Goal: Information Seeking & Learning: Learn about a topic

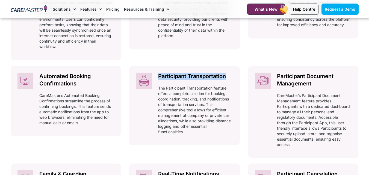
scroll to position [546, 0]
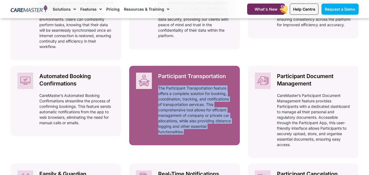
drag, startPoint x: 196, startPoint y: 122, endPoint x: 157, endPoint y: 78, distance: 58.4
click at [157, 78] on div "Participant Transportation Automatically adhering to complex and ever-changing …" at bounding box center [195, 105] width 88 height 79
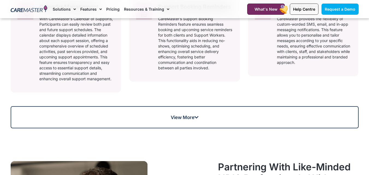
scroll to position [819, 0]
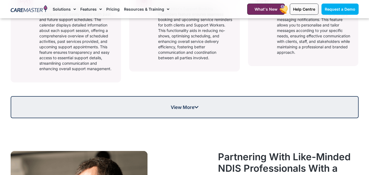
click at [114, 96] on link "View More" at bounding box center [185, 107] width 348 height 22
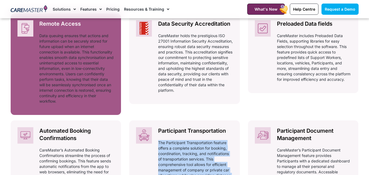
scroll to position [519, 0]
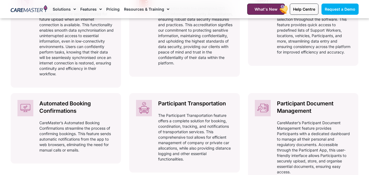
click at [246, 102] on div "Integrations Automatically adhering to complex and ever-changing award regulati…" at bounding box center [185, 163] width 348 height 746
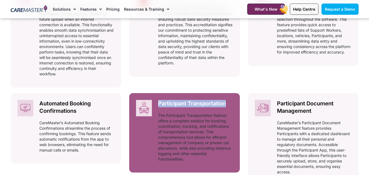
drag, startPoint x: 241, startPoint y: 95, endPoint x: 158, endPoint y: 92, distance: 83.6
click at [158, 92] on div "Integrations Automatically adhering to complex and ever-changing award regulati…" at bounding box center [185, 163] width 348 height 746
copy h2 "Participant Transportation"
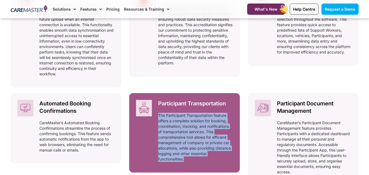
drag, startPoint x: 246, startPoint y: 152, endPoint x: 157, endPoint y: 108, distance: 98.6
click at [157, 108] on div "Integrations Automatically adhering to complex and ever-changing award regulati…" at bounding box center [185, 163] width 348 height 746
copy div "The Participant Transportation feature offers a complete solution for booking, …"
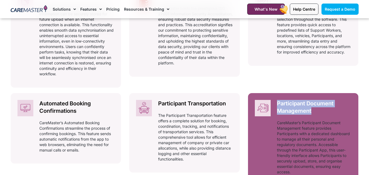
drag, startPoint x: 321, startPoint y: 102, endPoint x: 277, endPoint y: 92, distance: 44.2
click at [277, 100] on h2 "Participant Document Management" at bounding box center [314, 107] width 75 height 15
copy h2 "Participant Document Management"
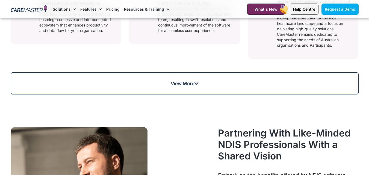
scroll to position [437, 0]
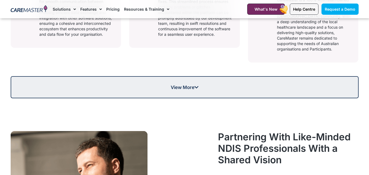
click at [156, 84] on link "View More" at bounding box center [185, 87] width 348 height 22
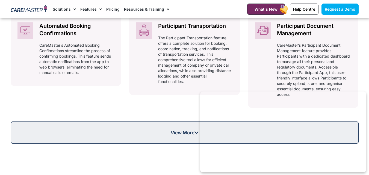
scroll to position [628, 0]
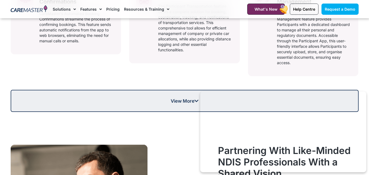
click at [154, 90] on link "View More" at bounding box center [185, 101] width 348 height 22
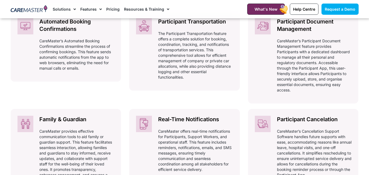
scroll to position [574, 0]
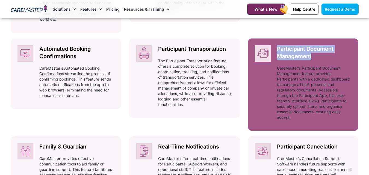
drag, startPoint x: 360, startPoint y: 52, endPoint x: 277, endPoint y: 38, distance: 84.6
click at [277, 38] on div "CareMaster NDIS Software Features Are Industry Sourced for Authenticity! Discov…" at bounding box center [184, 24] width 353 height 685
copy h2 "Participant Document Management"
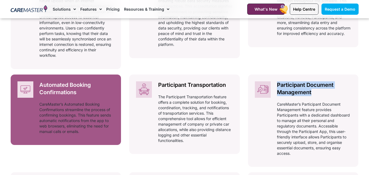
scroll to position [546, 0]
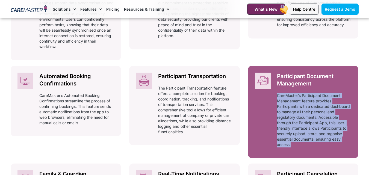
drag, startPoint x: 359, startPoint y: 142, endPoint x: 277, endPoint y: 87, distance: 99.6
click at [277, 87] on div "CareMaster NDIS Software Features Are Industry Sourced for Authenticity! Discov…" at bounding box center [184, 51] width 353 height 685
copy p "CareMaster’s Participant Document Management feature provides Participants with…"
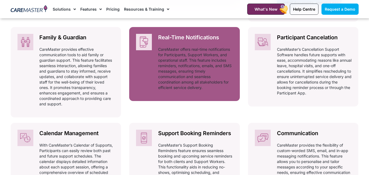
scroll to position [655, 0]
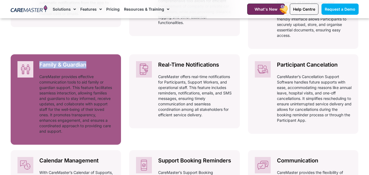
drag, startPoint x: 124, startPoint y: 54, endPoint x: 34, endPoint y: 51, distance: 90.7
copy h2 "Family & Guardian"
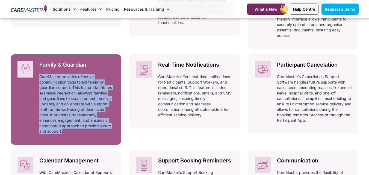
drag, startPoint x: 126, startPoint y: 125, endPoint x: 37, endPoint y: 68, distance: 105.7
copy div "CareMaster provides effective communication tools to aid family or guardian sup…"
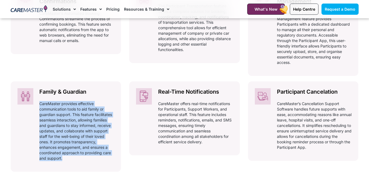
scroll to position [628, 0]
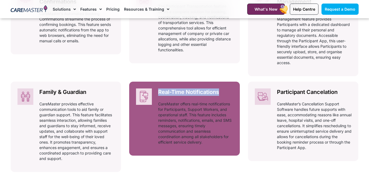
drag, startPoint x: 242, startPoint y: 81, endPoint x: 155, endPoint y: 82, distance: 87.1
copy h2 "Real-Time Notifications"
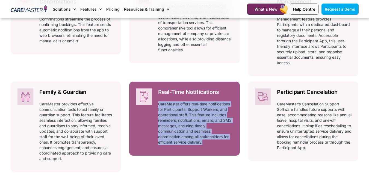
drag, startPoint x: 243, startPoint y: 135, endPoint x: 156, endPoint y: 96, distance: 95.9
copy p "CareMaster offers real-time notifications for Participants, Support Workers, an…"
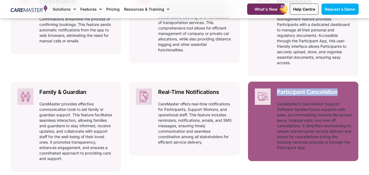
drag, startPoint x: 362, startPoint y: 84, endPoint x: 276, endPoint y: 80, distance: 85.8
copy h2 "Participant Cancelation"
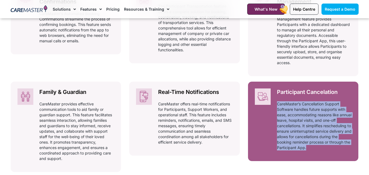
drag, startPoint x: 364, startPoint y: 143, endPoint x: 276, endPoint y: 94, distance: 100.3
copy p "CareMaster’s Cancellation Support Software handles future supports with ease, a…"
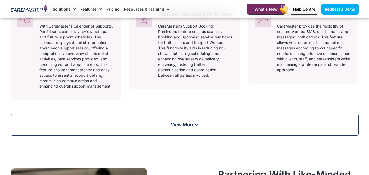
scroll to position [792, 0]
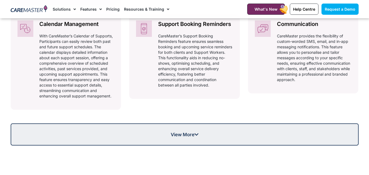
click at [167, 123] on link "View More" at bounding box center [185, 134] width 348 height 22
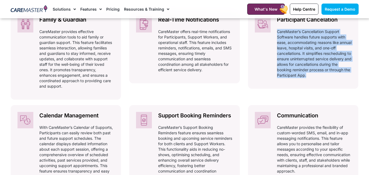
scroll to position [710, 0]
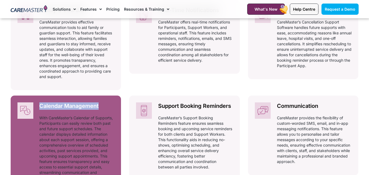
drag, startPoint x: 123, startPoint y: 99, endPoint x: 41, endPoint y: 94, distance: 82.0
copy h2 "Calendar Management"
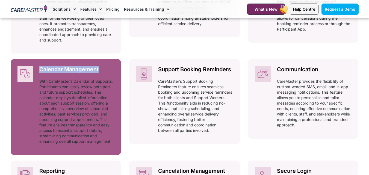
scroll to position [765, 0]
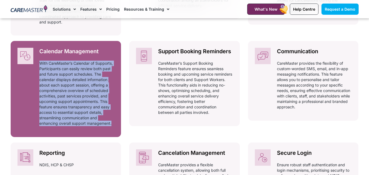
drag, startPoint x: 124, startPoint y: 119, endPoint x: 34, endPoint y: 49, distance: 113.7
copy p "With CareMaster’s Calendar of Supports, Participants can easily review both pas…"
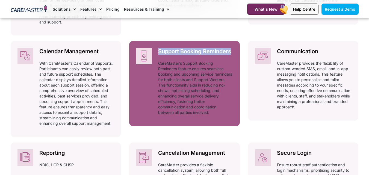
drag, startPoint x: 243, startPoint y: 42, endPoint x: 157, endPoint y: 41, distance: 85.5
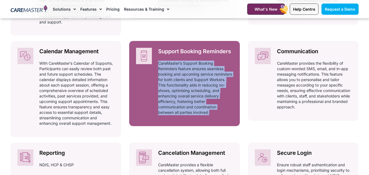
drag, startPoint x: 241, startPoint y: 106, endPoint x: 155, endPoint y: 54, distance: 100.1
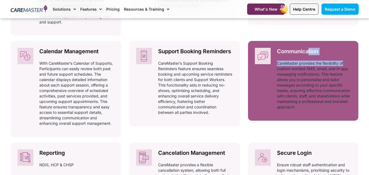
drag, startPoint x: 358, startPoint y: 50, endPoint x: 309, endPoint y: 37, distance: 50.7
click at [309, 41] on div "Communication Automatically adhering to complex and ever-changing award regulat…" at bounding box center [314, 80] width 88 height 79
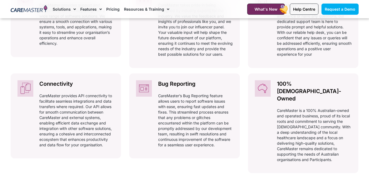
scroll to position [408, 0]
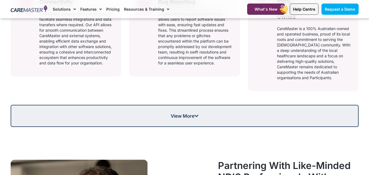
click at [171, 105] on link "View More" at bounding box center [185, 116] width 348 height 22
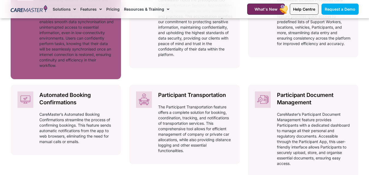
scroll to position [572, 0]
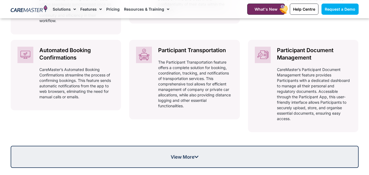
click at [118, 155] on span "View More" at bounding box center [184, 157] width 347 height 5
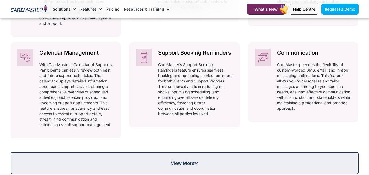
scroll to position [709, 0]
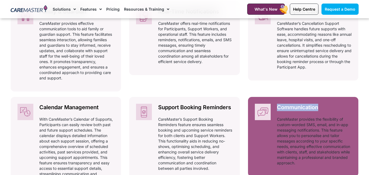
drag, startPoint x: 362, startPoint y: 103, endPoint x: 273, endPoint y: 99, distance: 89.1
copy h2 "Communication"
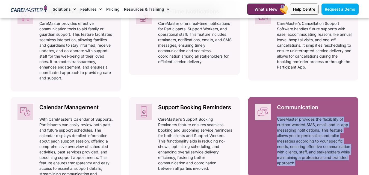
drag, startPoint x: 362, startPoint y: 162, endPoint x: 276, endPoint y: 112, distance: 99.3
copy p "CareMaster provides the flexibility of custom-worded SMS, email, and in-app mes…"
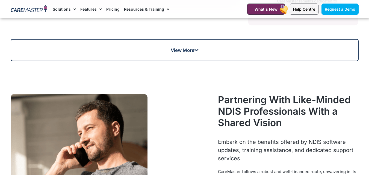
scroll to position [490, 0]
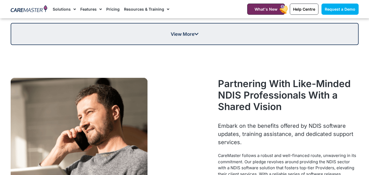
click at [94, 29] on link "View More" at bounding box center [185, 34] width 348 height 22
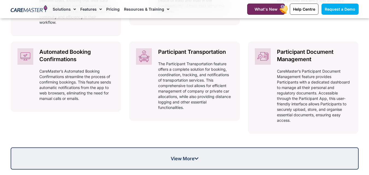
scroll to position [599, 0]
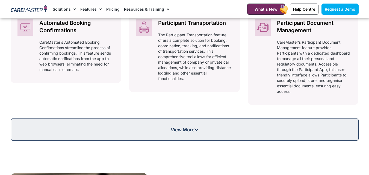
click at [117, 119] on link "View More" at bounding box center [185, 130] width 348 height 22
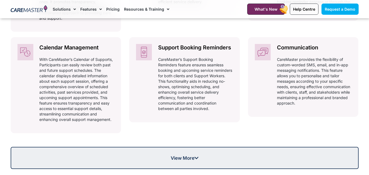
scroll to position [763, 0]
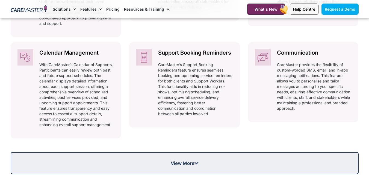
click at [135, 152] on link "View More" at bounding box center [185, 163] width 348 height 22
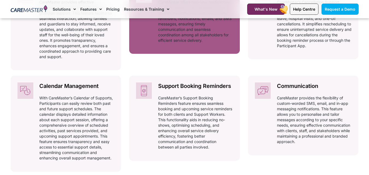
scroll to position [736, 0]
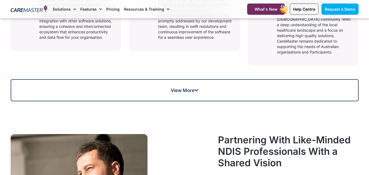
scroll to position [437, 0]
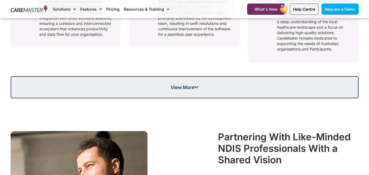
click at [80, 76] on link "View More" at bounding box center [185, 87] width 348 height 22
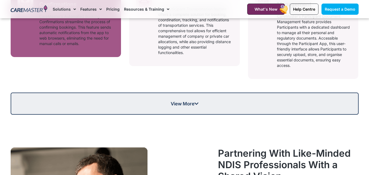
scroll to position [628, 0]
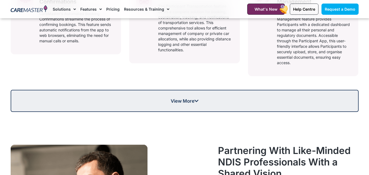
click at [78, 96] on link "View More" at bounding box center [185, 101] width 348 height 22
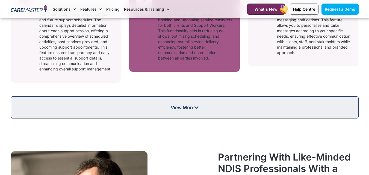
scroll to position [819, 0]
click at [158, 96] on link "View More" at bounding box center [185, 107] width 348 height 22
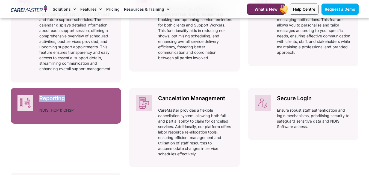
drag, startPoint x: 122, startPoint y: 88, endPoint x: 29, endPoint y: 90, distance: 92.9
copy div "Reporting"
drag, startPoint x: 125, startPoint y: 105, endPoint x: 39, endPoint y: 100, distance: 86.4
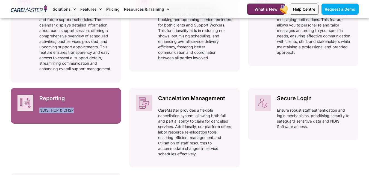
copy p "NDIS, HCP & CHSP"
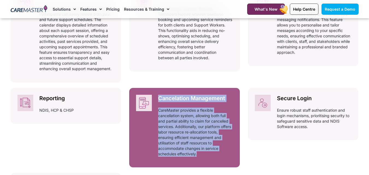
drag, startPoint x: 246, startPoint y: 89, endPoint x: 155, endPoint y: 88, distance: 90.4
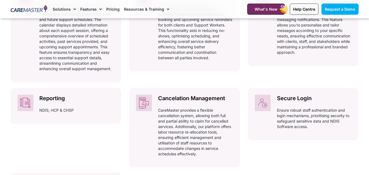
drag, startPoint x: 168, startPoint y: 88, endPoint x: 223, endPoint y: 69, distance: 58.7
click at [223, 69] on div "Support Booking Reminders Automatically adhering to complex and ever-changing a…" at bounding box center [184, 36] width 111 height 101
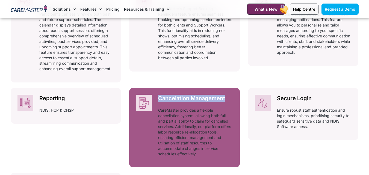
drag, startPoint x: 242, startPoint y: 89, endPoint x: 157, endPoint y: 87, distance: 84.4
copy h2 "Cancelation Management"
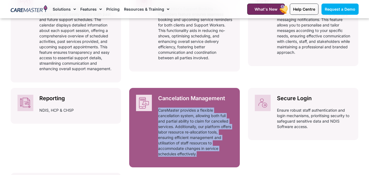
drag, startPoint x: 243, startPoint y: 147, endPoint x: 157, endPoint y: 99, distance: 98.3
copy p "CareMaster provides a flexible cancellation system, allowing both full and part…"
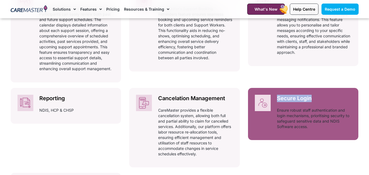
drag, startPoint x: 364, startPoint y: 91, endPoint x: 277, endPoint y: 84, distance: 87.1
copy h2 "Secure Login"
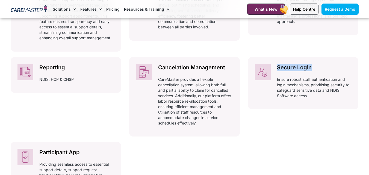
scroll to position [847, 0]
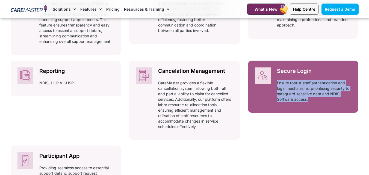
drag, startPoint x: 360, startPoint y: 100, endPoint x: 276, endPoint y: 72, distance: 89.2
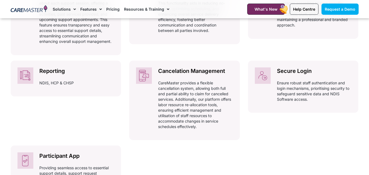
drag, startPoint x: 285, startPoint y: 76, endPoint x: 247, endPoint y: 78, distance: 38.0
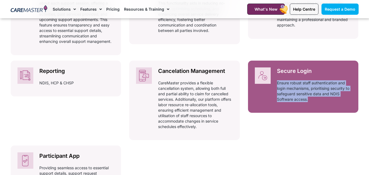
drag, startPoint x: 362, startPoint y: 96, endPoint x: 271, endPoint y: 69, distance: 95.0
copy p "Ensure robust staff authentication and login mechanisms, prioritising security …"
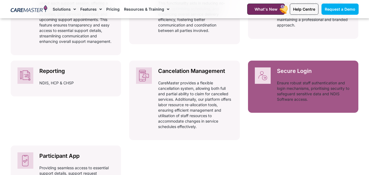
drag, startPoint x: 297, startPoint y: 81, endPoint x: 258, endPoint y: 84, distance: 39.7
click at [258, 84] on div at bounding box center [259, 87] width 22 height 52
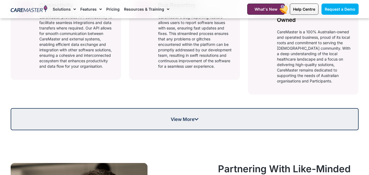
scroll to position [410, 0]
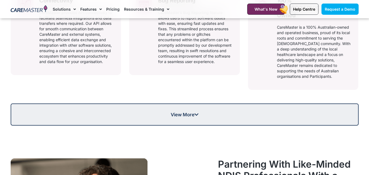
click at [90, 116] on link "View More" at bounding box center [185, 115] width 348 height 22
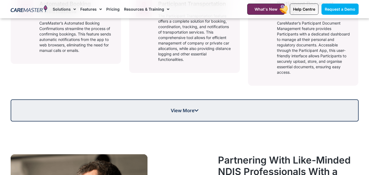
scroll to position [628, 0]
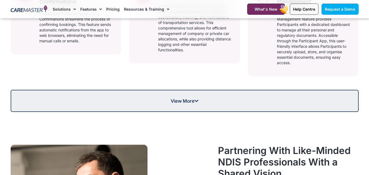
click at [111, 101] on link "View More" at bounding box center [185, 101] width 348 height 22
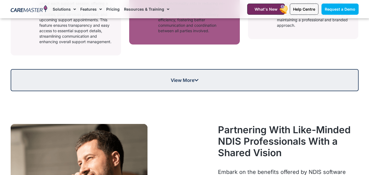
scroll to position [847, 0]
click at [218, 69] on link "View More" at bounding box center [185, 80] width 348 height 22
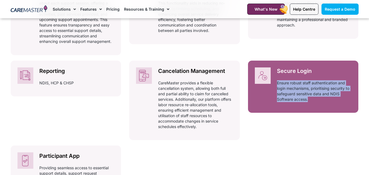
drag, startPoint x: 361, startPoint y: 96, endPoint x: 274, endPoint y: 73, distance: 89.6
copy p "Ensure robust staff authentication and login mechanisms, prioritising security …"
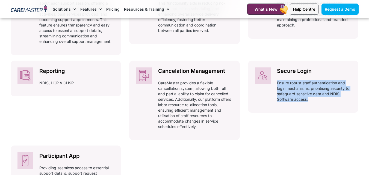
scroll to position [874, 0]
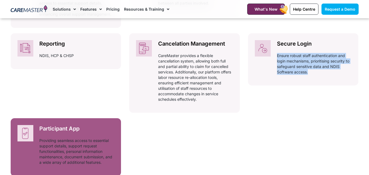
drag, startPoint x: 125, startPoint y: 124, endPoint x: 38, endPoint y: 117, distance: 87.4
copy h2 "Participant App"
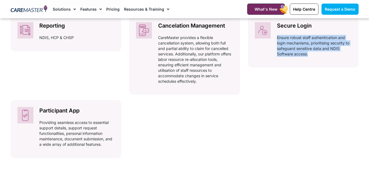
scroll to position [901, 0]
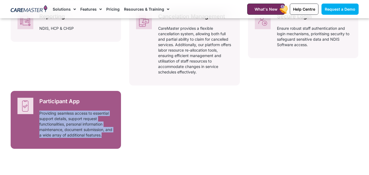
drag, startPoint x: 131, startPoint y: 135, endPoint x: 40, endPoint y: 106, distance: 95.6
copy p "Providing seamless access to essential support details, support request functio…"
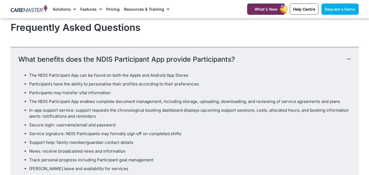
scroll to position [2158, 0]
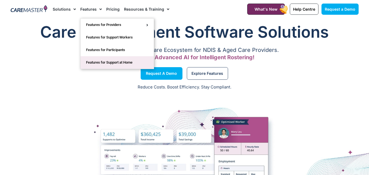
click at [102, 65] on link "Features for Support at Home" at bounding box center [117, 62] width 73 height 13
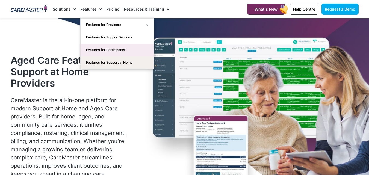
click at [98, 47] on link "Features for Participants" at bounding box center [117, 50] width 73 height 13
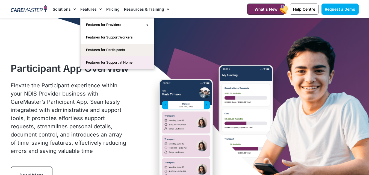
click at [101, 60] on link "Features for Support at Home" at bounding box center [117, 62] width 73 height 13
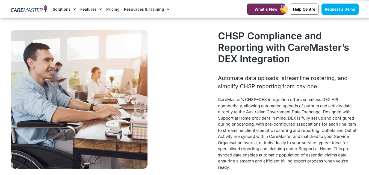
scroll to position [191, 0]
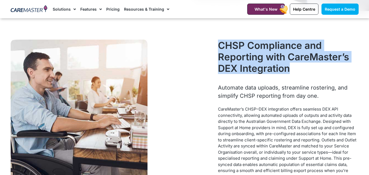
drag, startPoint x: 290, startPoint y: 72, endPoint x: 218, endPoint y: 48, distance: 75.9
click at [218, 48] on h2 "CHSP Compliance and Reporting with CareMaster’s DEX Integration" at bounding box center [288, 57] width 140 height 34
copy h2 "CHSP Compliance and Reporting with CareMaster’s DEX Integration"
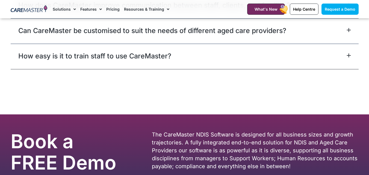
scroll to position [1420, 0]
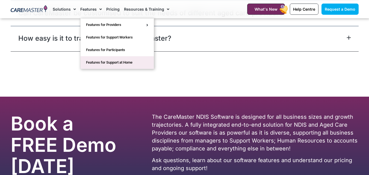
click at [101, 57] on link "Features for Support at Home" at bounding box center [117, 62] width 73 height 13
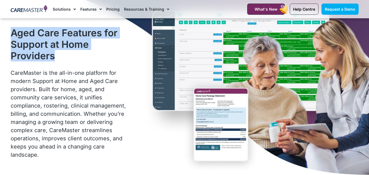
drag, startPoint x: 59, startPoint y: 56, endPoint x: 6, endPoint y: 28, distance: 60.0
click at [6, 28] on section "Aged Care Features for Support at Home Providers CareMaster is the all-in-one p…" at bounding box center [184, 96] width 369 height 210
copy section "Aged Care Features for Support at Home Providers"
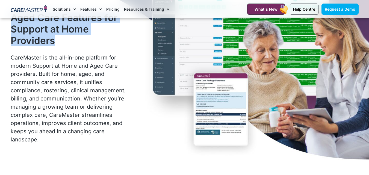
scroll to position [55, 0]
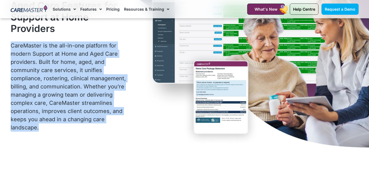
drag, startPoint x: 39, startPoint y: 131, endPoint x: 11, endPoint y: 44, distance: 91.5
click at [11, 44] on p "CareMaster is the all-in-one platform for modern Support at Home and Aged Care …" at bounding box center [70, 87] width 118 height 90
copy p "CareMaster is the all-in-one platform for modern Support at Home and Aged Care …"
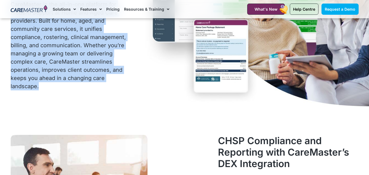
scroll to position [109, 0]
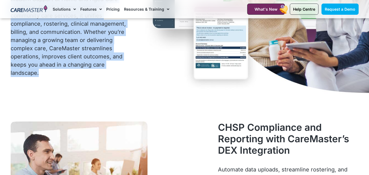
click at [164, 61] on div "Aged Care Features for Support at Home Providers CareMaster is the all-in-one p…" at bounding box center [184, 14] width 353 height 210
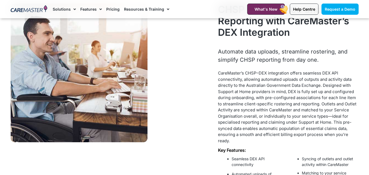
scroll to position [191, 0]
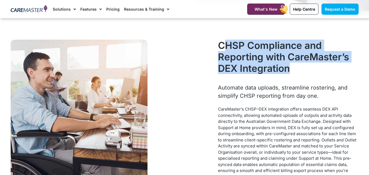
drag, startPoint x: 290, startPoint y: 70, endPoint x: 208, endPoint y: 44, distance: 86.0
click at [212, 46] on div "CHSP Compliance and Reporting with CareMaster’s DEX Integration Automate data u…" at bounding box center [184, 164] width 353 height 255
copy div "CHSP Compliance and Reporting with CareMaster’s DEX Integration"
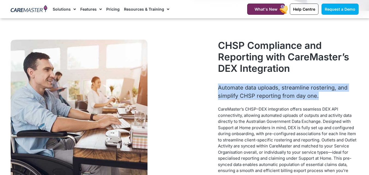
drag, startPoint x: 319, startPoint y: 97, endPoint x: 219, endPoint y: 85, distance: 101.0
click at [219, 85] on p "Automate data uploads, streamline rostering, and simplify CHSP reporting from d…" at bounding box center [288, 92] width 140 height 16
copy p "Automate data uploads, streamline rostering, and simplify CHSP reporting from d…"
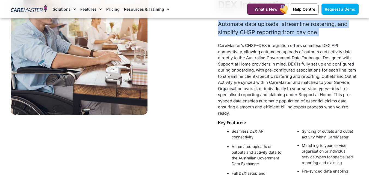
scroll to position [246, 0]
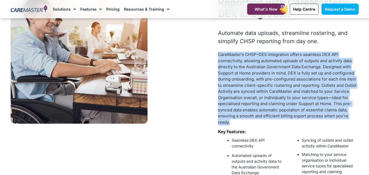
drag, startPoint x: 232, startPoint y: 125, endPoint x: 217, endPoint y: 52, distance: 74.7
click at [217, 52] on div "CHSP Compliance and Reporting with CareMaster’s DEX Integration Automate data u…" at bounding box center [288, 109] width 146 height 255
copy p "CareMaster’s CHSP–DEX integration offers seamless DEX API connectivity, allowin…"
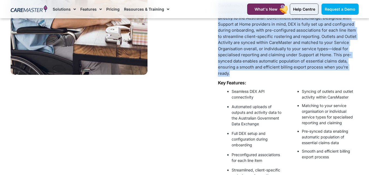
scroll to position [300, 0]
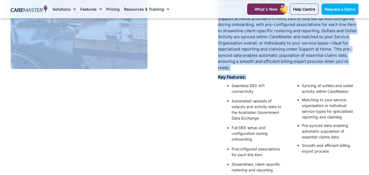
drag, startPoint x: 250, startPoint y: 77, endPoint x: 215, endPoint y: 75, distance: 34.8
click at [215, 75] on div "CHSP Compliance and Reporting with CareMaster’s DEX Integration Automate data u…" at bounding box center [184, 55] width 353 height 255
click at [223, 78] on h2 "Key Features:" at bounding box center [288, 77] width 140 height 5
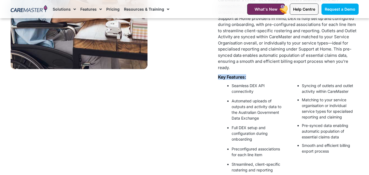
drag, startPoint x: 216, startPoint y: 77, endPoint x: 247, endPoint y: 76, distance: 31.2
click at [247, 76] on div "CHSP Compliance and Reporting with CareMaster’s DEX Integration Automate data u…" at bounding box center [288, 55] width 146 height 255
copy h2 "Key Features:"
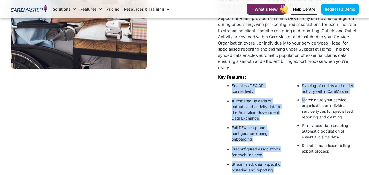
drag, startPoint x: 225, startPoint y: 85, endPoint x: 305, endPoint y: 102, distance: 81.8
click at [305, 102] on div "Seamless DEX API connectivity Automated uploads of outputs and activity data to…" at bounding box center [288, 130] width 140 height 100
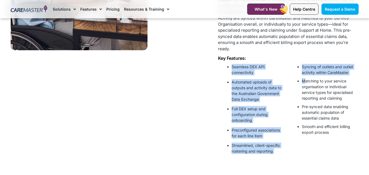
scroll to position [328, 0]
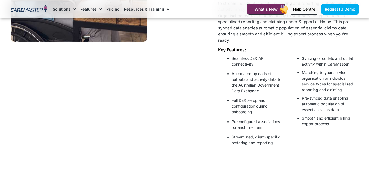
click at [305, 102] on li "Pre-synced data enabling automatic population of essential claims data" at bounding box center [329, 103] width 54 height 17
drag, startPoint x: 255, startPoint y: 63, endPoint x: 224, endPoint y: 58, distance: 31.7
click at [224, 58] on ul "Seamless DEX API connectivity Automated uploads of outputs and activity data to…" at bounding box center [253, 100] width 65 height 90
copy p "Seamless DEX API connectivity"
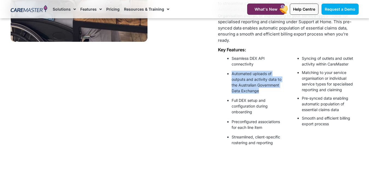
drag, startPoint x: 262, startPoint y: 93, endPoint x: 229, endPoint y: 73, distance: 38.8
click at [232, 73] on li "Automated uploads of outputs and activity data to the Australian Government Dat…" at bounding box center [259, 82] width 54 height 23
copy p "Automated uploads of outputs and activity data to the Australian Government Dat…"
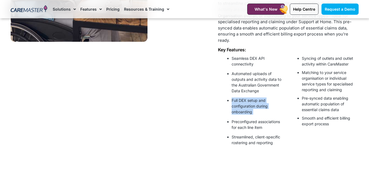
drag, startPoint x: 255, startPoint y: 116, endPoint x: 226, endPoint y: 97, distance: 34.0
click at [226, 97] on ul "Seamless DEX API connectivity Automated uploads of outputs and activity data to…" at bounding box center [253, 100] width 65 height 90
copy p "Full DEX setup and configuration during onboarding"
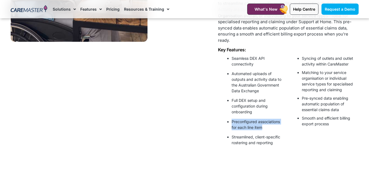
drag, startPoint x: 267, startPoint y: 129, endPoint x: 232, endPoint y: 119, distance: 36.5
click at [232, 119] on p "Preconfigured associations for each line item" at bounding box center [259, 124] width 54 height 11
copy p "Preconfigured associations for each line item"
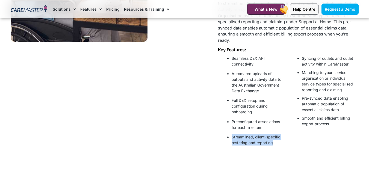
drag, startPoint x: 276, startPoint y: 145, endPoint x: 226, endPoint y: 136, distance: 50.2
click at [226, 136] on ul "Seamless DEX API connectivity Automated uploads of outputs and activity data to…" at bounding box center [253, 100] width 65 height 90
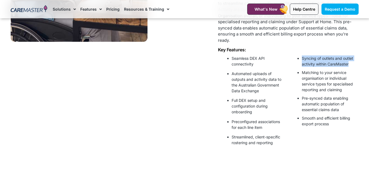
drag, startPoint x: 350, startPoint y: 63, endPoint x: 301, endPoint y: 60, distance: 49.0
click at [301, 60] on ul "Syncing of outlets and outlet activity within CareMaster Matching to your servi…" at bounding box center [323, 90] width 65 height 71
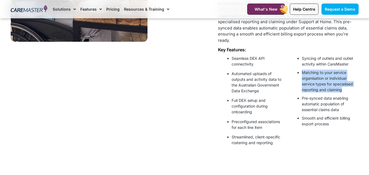
drag, startPoint x: 344, startPoint y: 88, endPoint x: 297, endPoint y: 72, distance: 49.3
click at [302, 72] on li "Matching to your service organisation or individual service types for specialis…" at bounding box center [329, 81] width 54 height 23
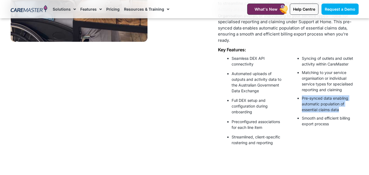
drag, startPoint x: 340, startPoint y: 110, endPoint x: 302, endPoint y: 96, distance: 39.9
click at [302, 96] on li "Pre-synced data enabling automatic population of essential claims data" at bounding box center [329, 103] width 54 height 17
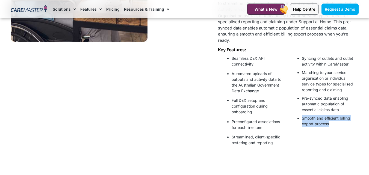
drag, startPoint x: 330, startPoint y: 125, endPoint x: 300, endPoint y: 117, distance: 30.5
click at [300, 117] on ul "Syncing of outlets and outlet activity within CareMaster Matching to your servi…" at bounding box center [323, 90] width 65 height 71
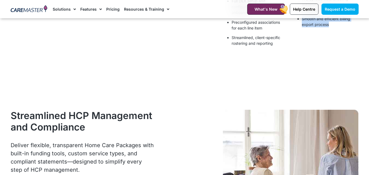
scroll to position [410, 0]
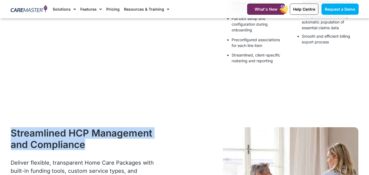
drag, startPoint x: 87, startPoint y: 149, endPoint x: 9, endPoint y: 132, distance: 79.5
drag, startPoint x: 12, startPoint y: 135, endPoint x: 47, endPoint y: 80, distance: 64.8
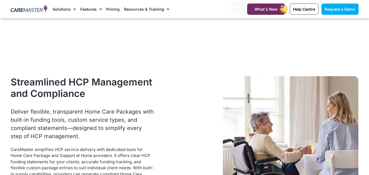
scroll to position [464, 0]
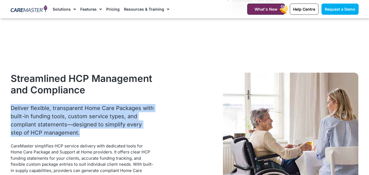
drag, startPoint x: 77, startPoint y: 135, endPoint x: 8, endPoint y: 107, distance: 73.7
click at [8, 107] on div "Streamlined HCP Management and Compliance Deliver flexible, transparent Home Ca…" at bounding box center [82, 175] width 149 height 211
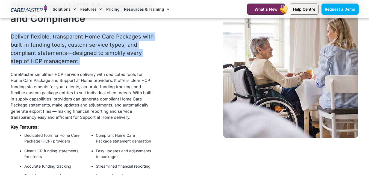
scroll to position [546, 0]
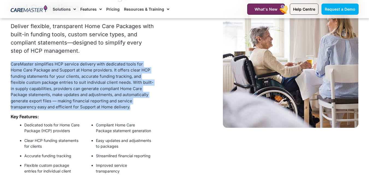
drag, startPoint x: 131, startPoint y: 108, endPoint x: 11, endPoint y: 65, distance: 127.3
click at [11, 65] on p "CareMaster simplifies HCP service delivery with dedicated tools for Home Care P…" at bounding box center [82, 85] width 143 height 49
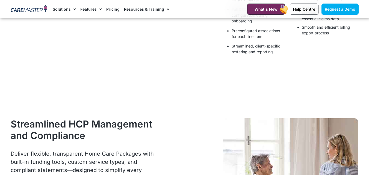
scroll to position [437, 0]
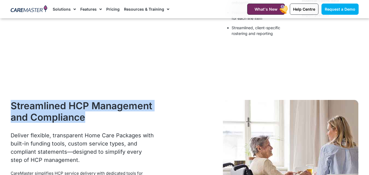
drag, startPoint x: 12, startPoint y: 104, endPoint x: 85, endPoint y: 123, distance: 76.2
click at [85, 123] on h2 "Streamlined HCP Management and Compliance" at bounding box center [82, 111] width 143 height 23
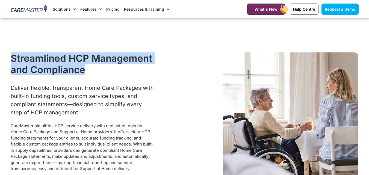
scroll to position [492, 0]
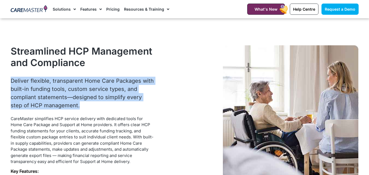
drag, startPoint x: 69, startPoint y: 106, endPoint x: 0, endPoint y: 78, distance: 74.0
click at [0, 78] on section "Streamlined HCP Management and Compliance Deliver flexible, transparent Home Ca…" at bounding box center [184, 148] width 369 height 211
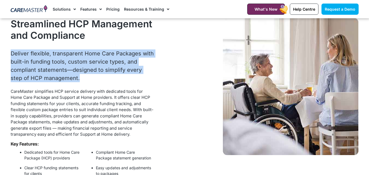
scroll to position [546, 0]
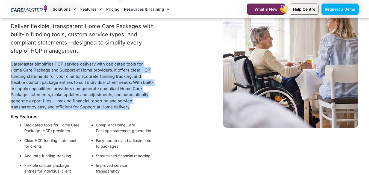
drag, startPoint x: 133, startPoint y: 110, endPoint x: 7, endPoint y: 67, distance: 132.8
click at [7, 67] on section "Streamlined HCP Management and Compliance Deliver flexible, transparent Home Ca…" at bounding box center [184, 93] width 369 height 211
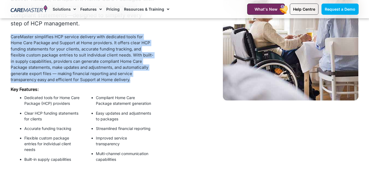
scroll to position [601, 0]
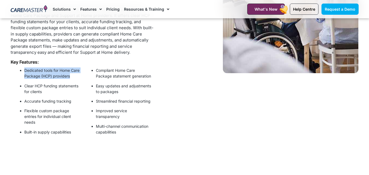
drag, startPoint x: 44, startPoint y: 81, endPoint x: 23, endPoint y: 71, distance: 23.2
click at [23, 71] on ul "Dedicated tools for Home Care Package (HCP) providers Clear HCP funding stateme…" at bounding box center [46, 100] width 66 height 67
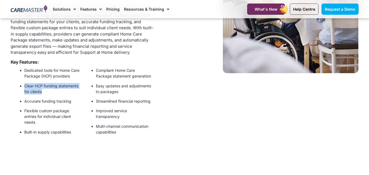
drag, startPoint x: 44, startPoint y: 97, endPoint x: 25, endPoint y: 89, distance: 21.1
click at [25, 89] on p "Clear HCP funding statements for clients" at bounding box center [51, 88] width 55 height 11
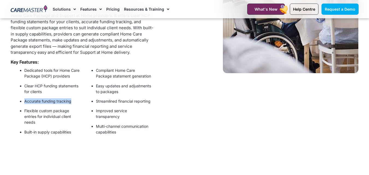
drag, startPoint x: 70, startPoint y: 108, endPoint x: 25, endPoint y: 109, distance: 45.9
click at [25, 104] on p "Accurate funding tracking" at bounding box center [51, 101] width 55 height 6
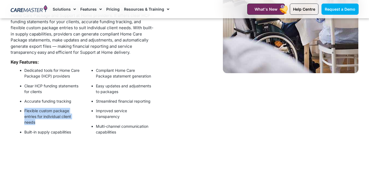
drag, startPoint x: 37, startPoint y: 129, endPoint x: 25, endPoint y: 118, distance: 16.4
click at [25, 118] on p "Flexible custom package entries for individual client needs" at bounding box center [51, 116] width 55 height 17
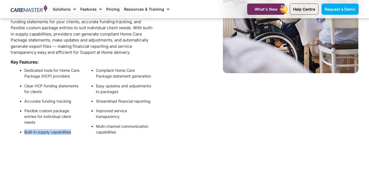
drag, startPoint x: 74, startPoint y: 137, endPoint x: 14, endPoint y: 139, distance: 60.1
click at [14, 135] on ul "Dedicated tools for Home Care Package (HCP) providers Clear HCP funding stateme…" at bounding box center [46, 100] width 66 height 67
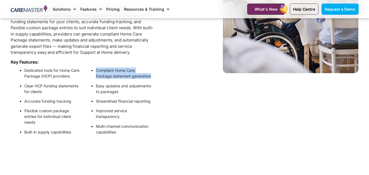
drag, startPoint x: 150, startPoint y: 77, endPoint x: 99, endPoint y: 67, distance: 52.9
click at [99, 67] on div "Compliant Home Care Package statement generation Easy updates and adjustments t…" at bounding box center [118, 103] width 72 height 77
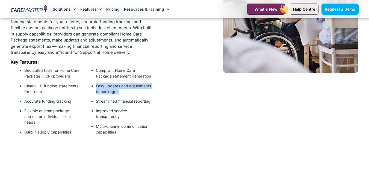
drag, startPoint x: 120, startPoint y: 95, endPoint x: 97, endPoint y: 86, distance: 24.5
click at [97, 86] on ul "Compliant Home Care Package statement generation Easy updates and adjustments t…" at bounding box center [118, 100] width 66 height 67
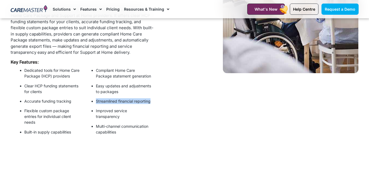
drag, startPoint x: 115, startPoint y: 107, endPoint x: 94, endPoint y: 101, distance: 22.5
click at [94, 101] on ul "Compliant Home Care Package statement generation Easy updates and adjustments t…" at bounding box center [118, 100] width 66 height 67
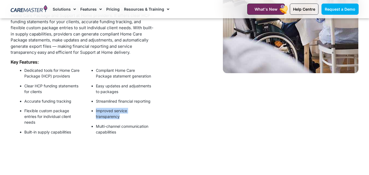
drag, startPoint x: 123, startPoint y: 123, endPoint x: 95, endPoint y: 116, distance: 28.9
click at [95, 116] on ul "Compliant Home Care Package statement generation Easy updates and adjustments t…" at bounding box center [118, 100] width 66 height 67
click at [115, 135] on p "Multi-channel communication capabilities" at bounding box center [123, 128] width 55 height 11
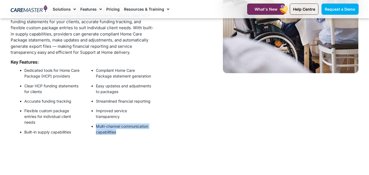
drag, startPoint x: 118, startPoint y: 138, endPoint x: 90, endPoint y: 125, distance: 30.9
click at [90, 125] on ul "Compliant Home Care Package statement generation Easy updates and adjustments t…" at bounding box center [118, 100] width 66 height 67
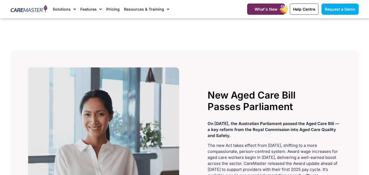
scroll to position [956, 0]
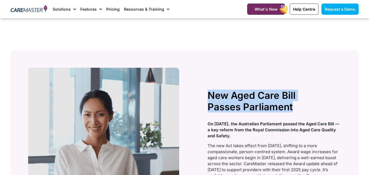
drag, startPoint x: 293, startPoint y: 113, endPoint x: 205, endPoint y: 82, distance: 94.0
click at [205, 82] on div "New Aged Care Bill Passes Parliament On 25 November 2024, the Australian Parlia…" at bounding box center [185, 144] width 318 height 158
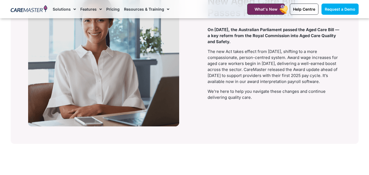
scroll to position [1065, 0]
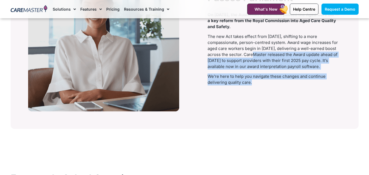
drag, startPoint x: 262, startPoint y: 91, endPoint x: 243, endPoint y: 63, distance: 34.5
click at [243, 63] on div "On 25 November 2024, the Australian Parliament passed the Aged Care Bill — a ke…" at bounding box center [274, 49] width 133 height 74
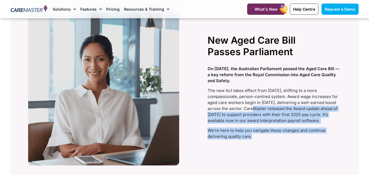
scroll to position [1010, 0]
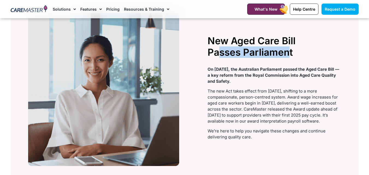
drag, startPoint x: 288, startPoint y: 62, endPoint x: 215, endPoint y: 54, distance: 73.3
click at [218, 57] on h2 "New Aged Care Bill Passes Parliament" at bounding box center [268, 46] width 120 height 23
drag, startPoint x: 257, startPoint y: 88, endPoint x: 208, endPoint y: 77, distance: 50.2
click at [208, 77] on p "On 25 November 2024, the Australian Parliament passed the Aged Care Bill — a ke…" at bounding box center [274, 75] width 133 height 18
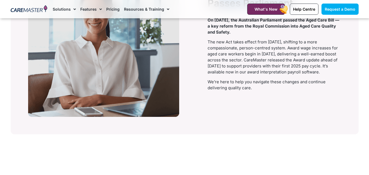
scroll to position [1065, 0]
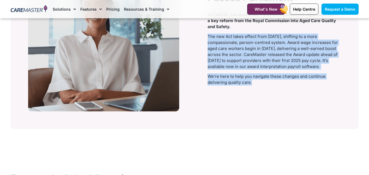
drag, startPoint x: 256, startPoint y: 87, endPoint x: 206, endPoint y: 44, distance: 65.4
click at [206, 44] on div "New Aged Care Bill Passes Parliament On 25 November 2024, the Australian Parlia…" at bounding box center [274, 35] width 138 height 158
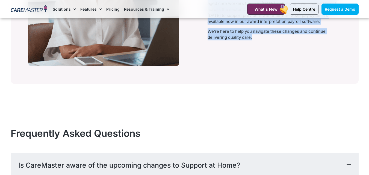
scroll to position [1120, 0]
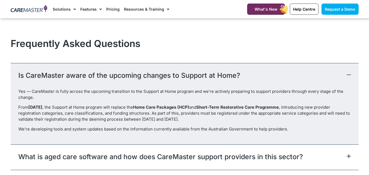
scroll to position [1229, 0]
